Goal: Transaction & Acquisition: Purchase product/service

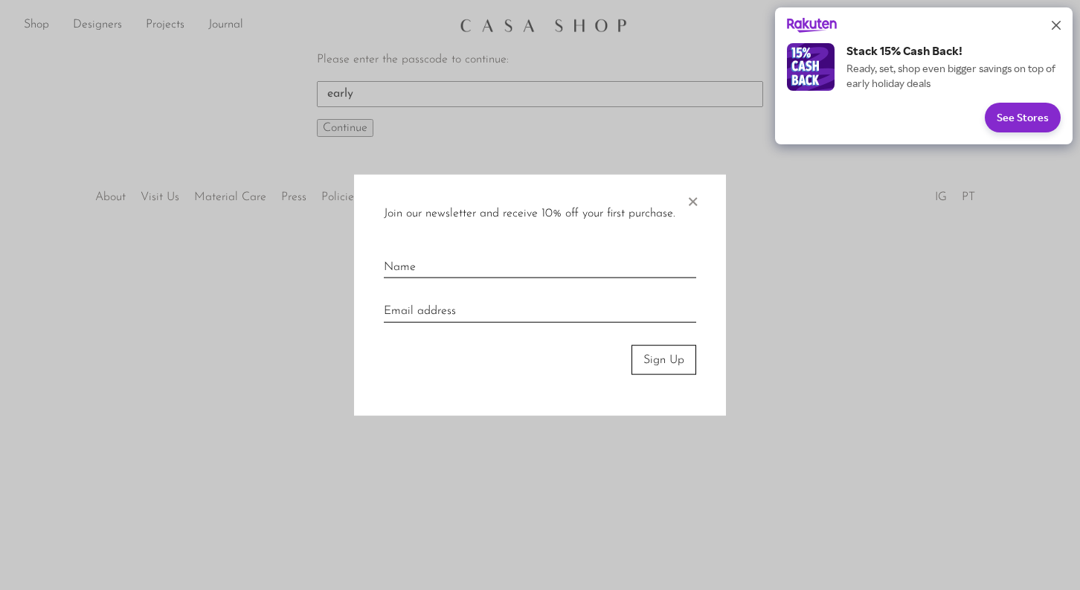
type input "early"
click at [317, 119] on button "Continue One moment..." at bounding box center [345, 128] width 57 height 18
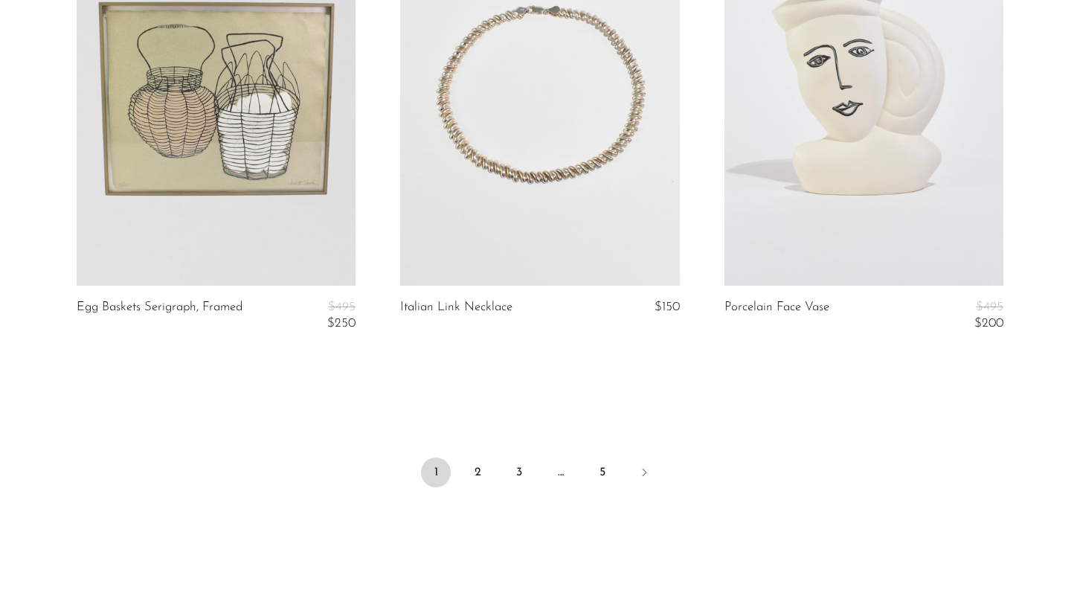
scroll to position [5492, 0]
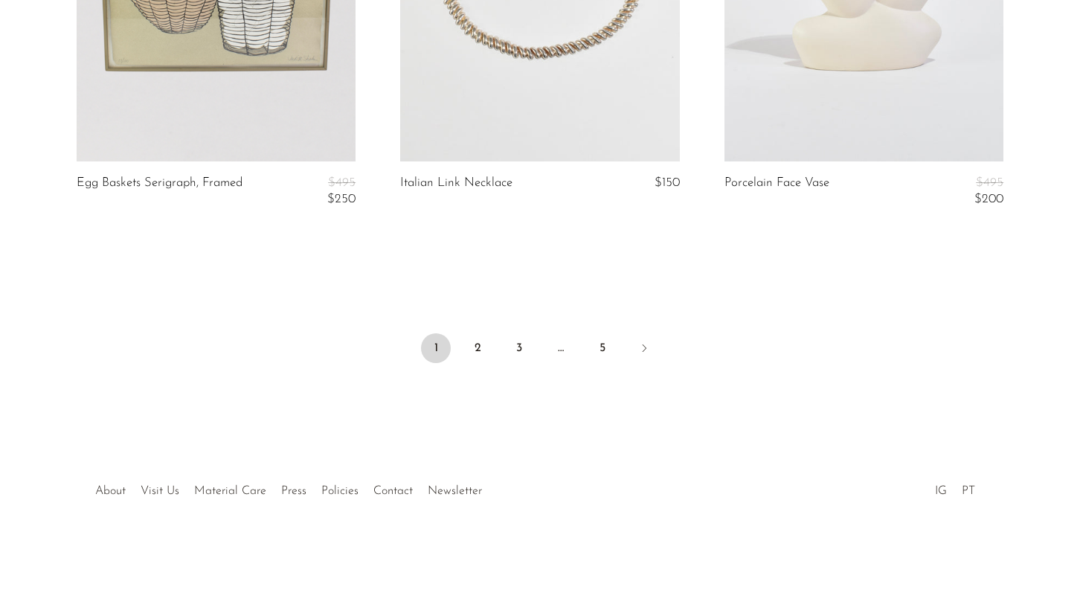
click at [306, 540] on div at bounding box center [540, 561] width 1080 height 60
click at [478, 352] on link "2" at bounding box center [478, 348] width 30 height 30
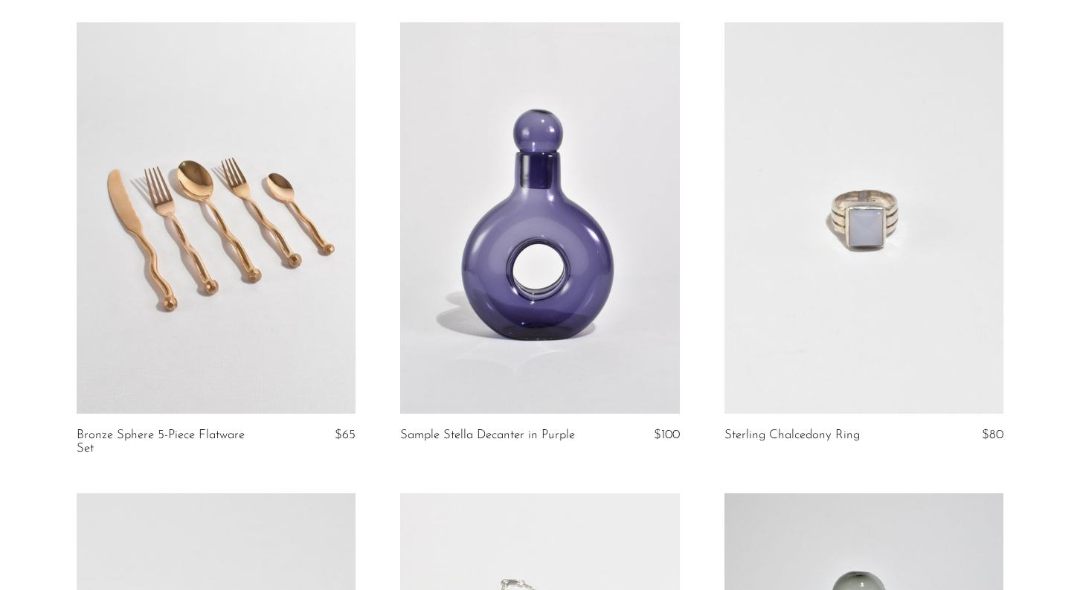
scroll to position [590, 0]
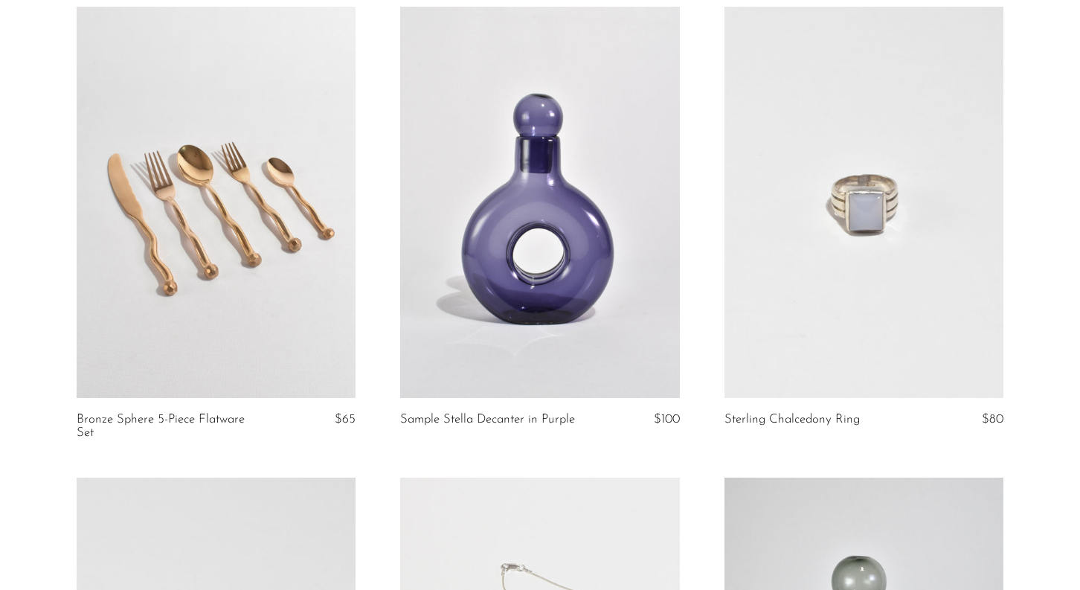
click at [322, 322] on link at bounding box center [217, 202] width 280 height 391
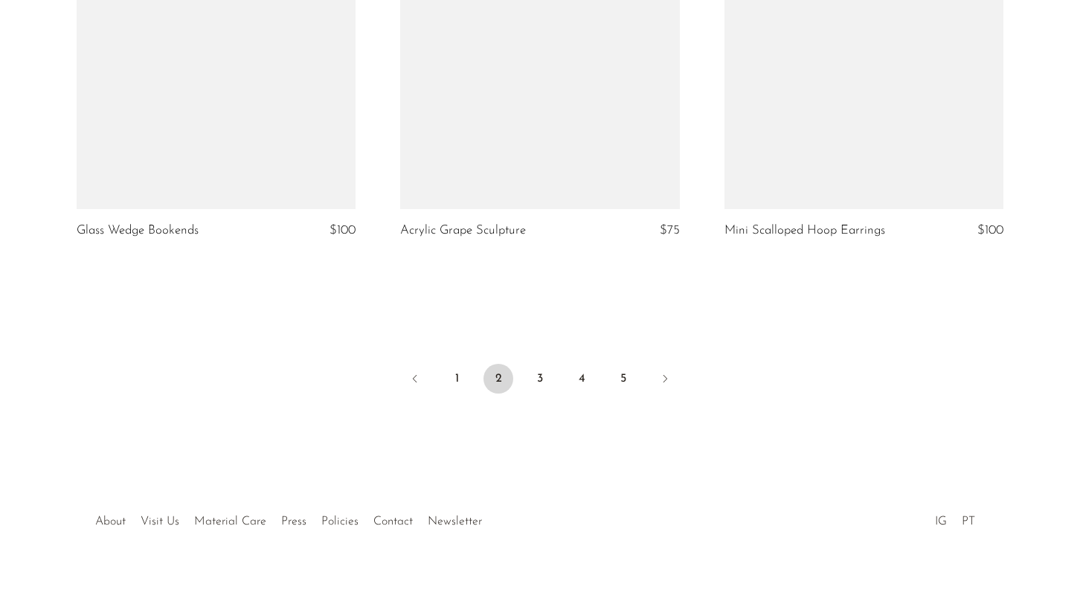
scroll to position [5445, 0]
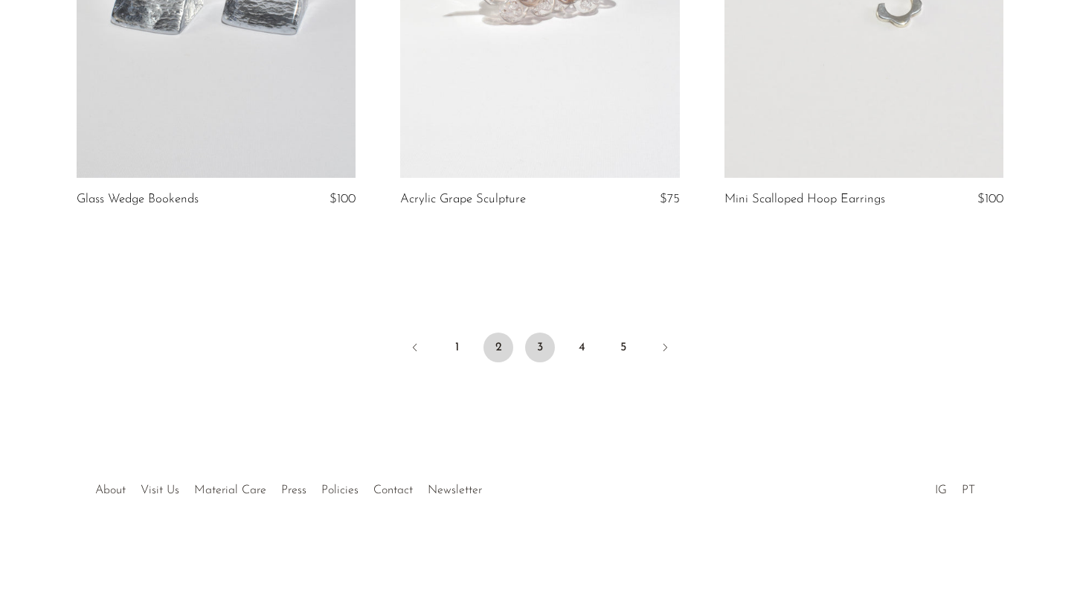
click at [539, 348] on link "3" at bounding box center [540, 348] width 30 height 30
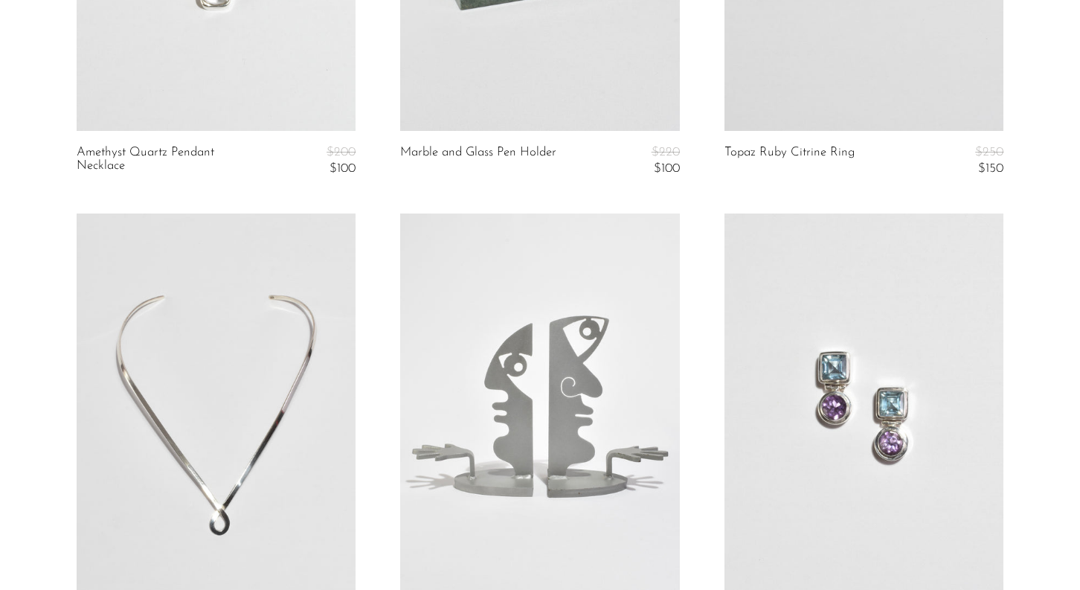
scroll to position [4296, 0]
